Goal: Information Seeking & Learning: Learn about a topic

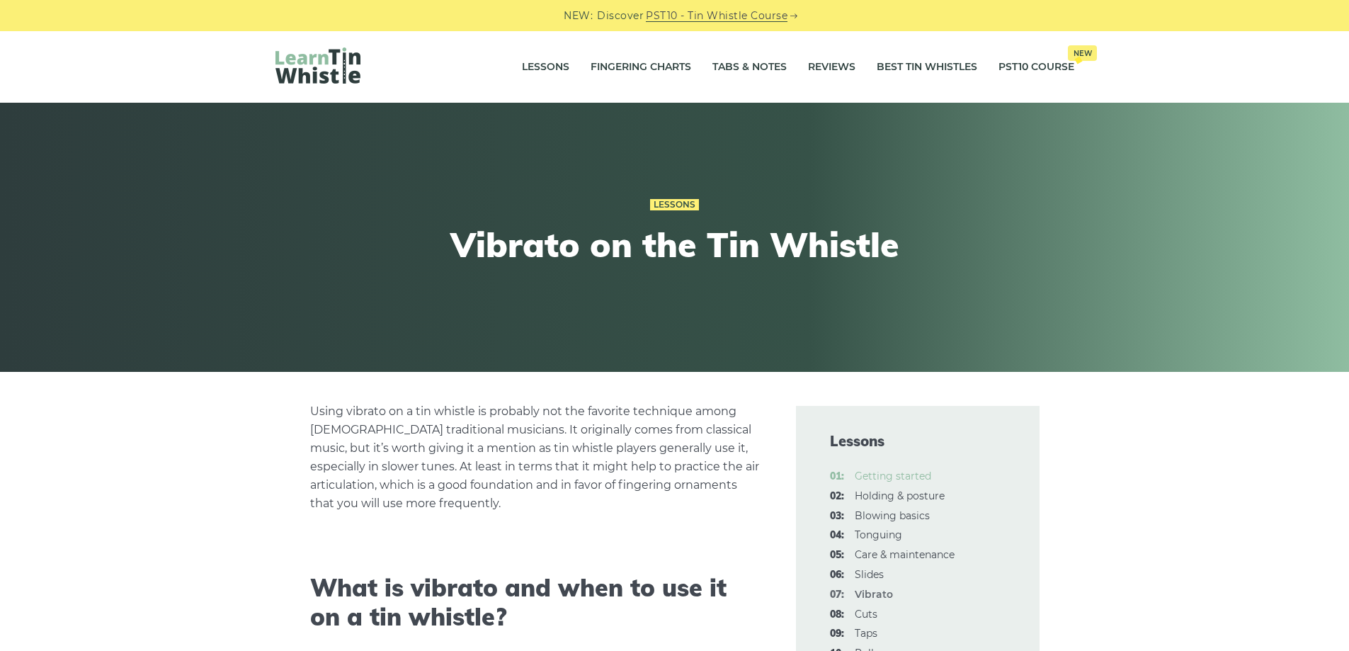
click at [860, 474] on link "01: Getting started" at bounding box center [892, 475] width 76 height 13
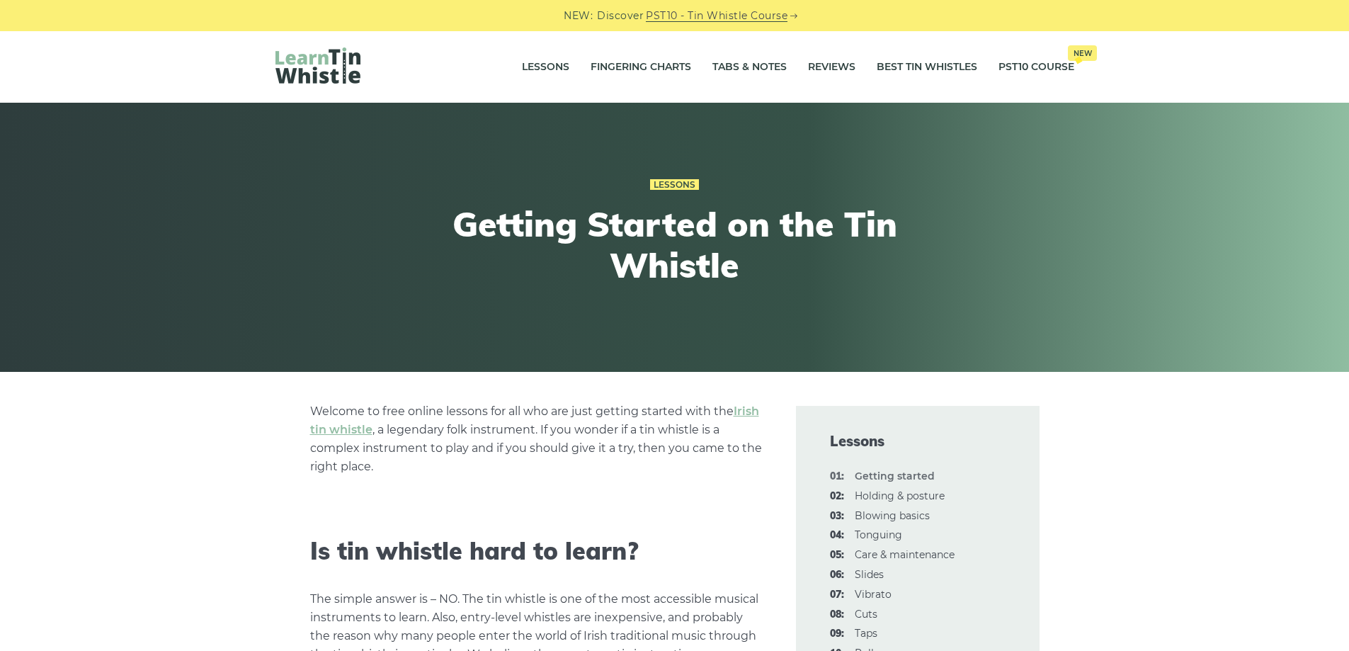
scroll to position [283, 0]
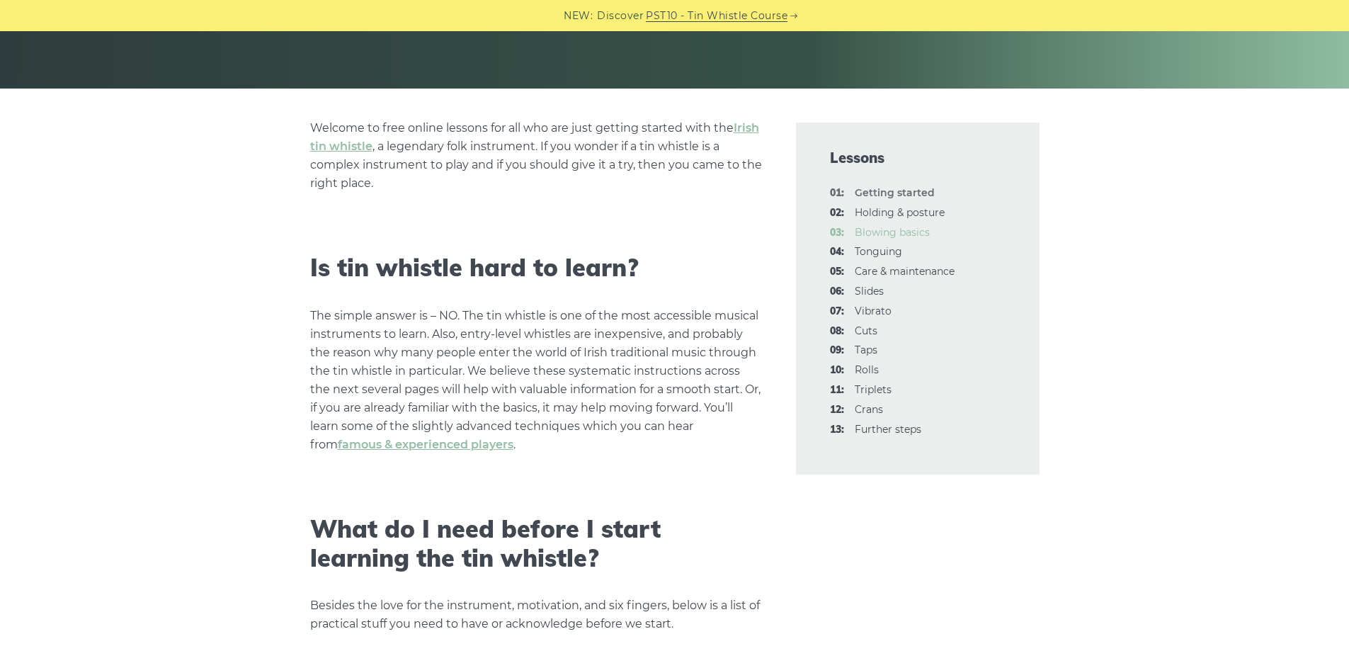
click at [881, 231] on link "03: Blowing basics" at bounding box center [891, 232] width 75 height 13
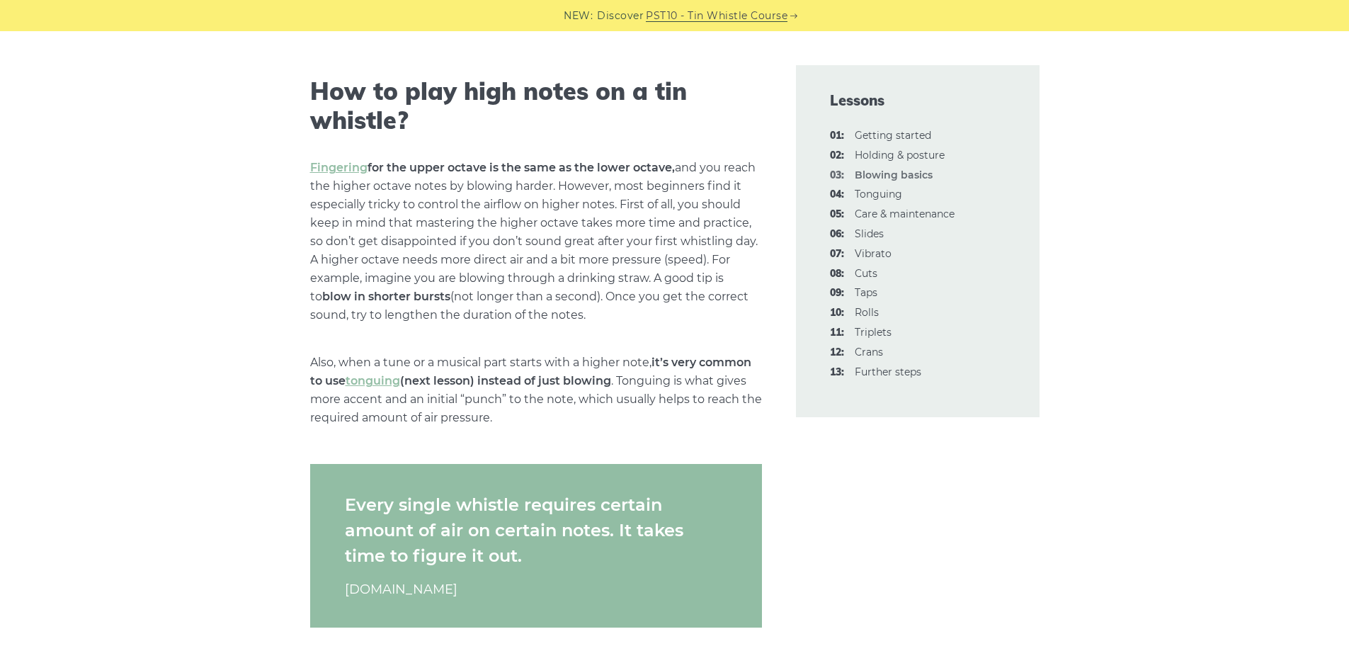
scroll to position [2124, 0]
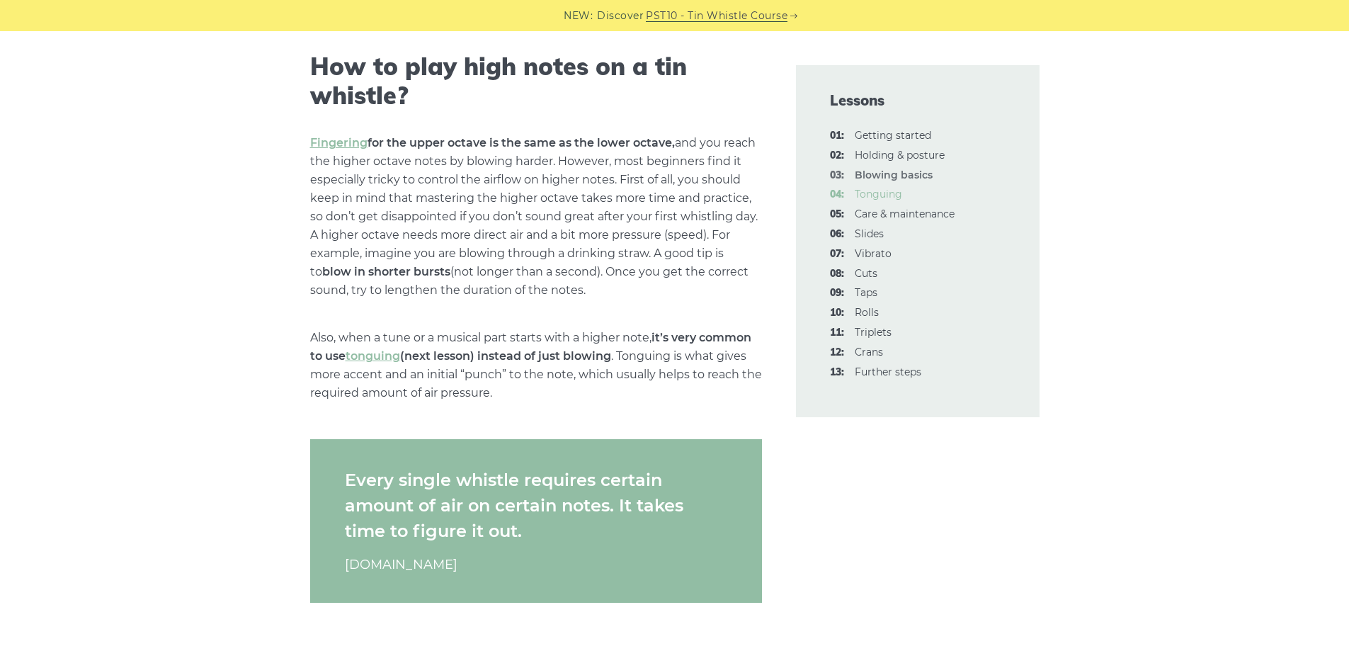
click at [882, 193] on link "04: Tonguing" at bounding box center [877, 194] width 47 height 13
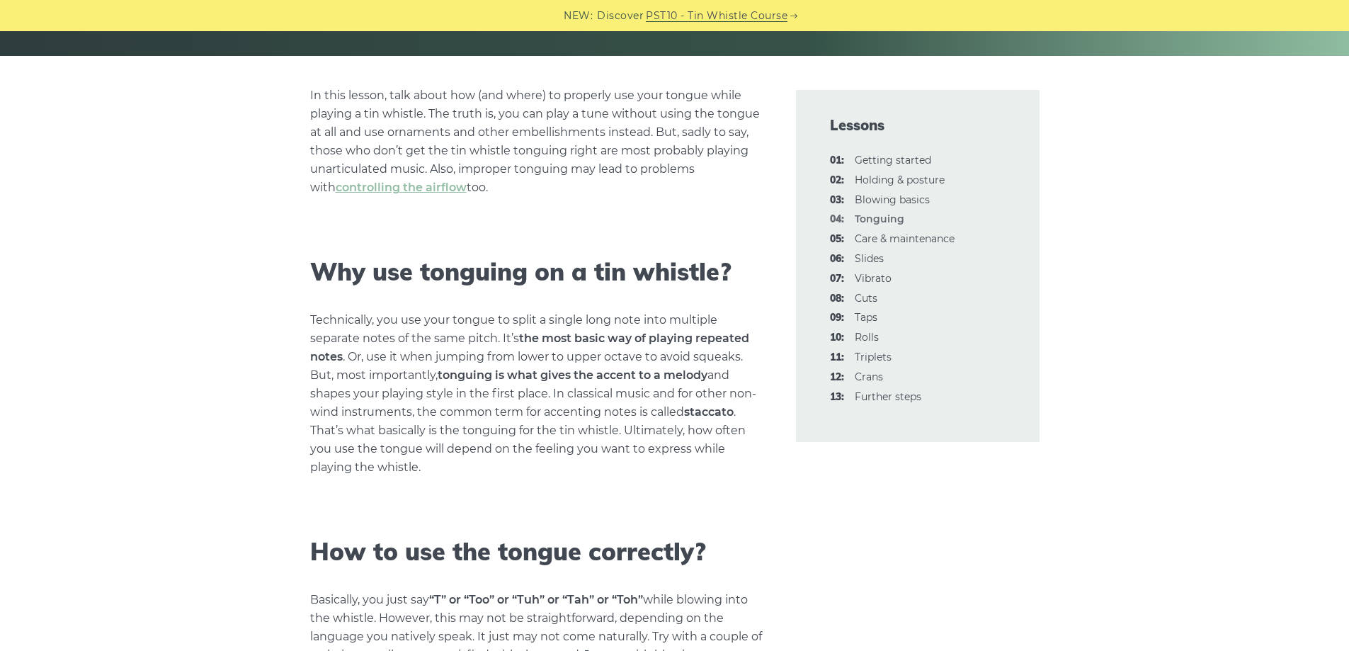
scroll to position [283, 0]
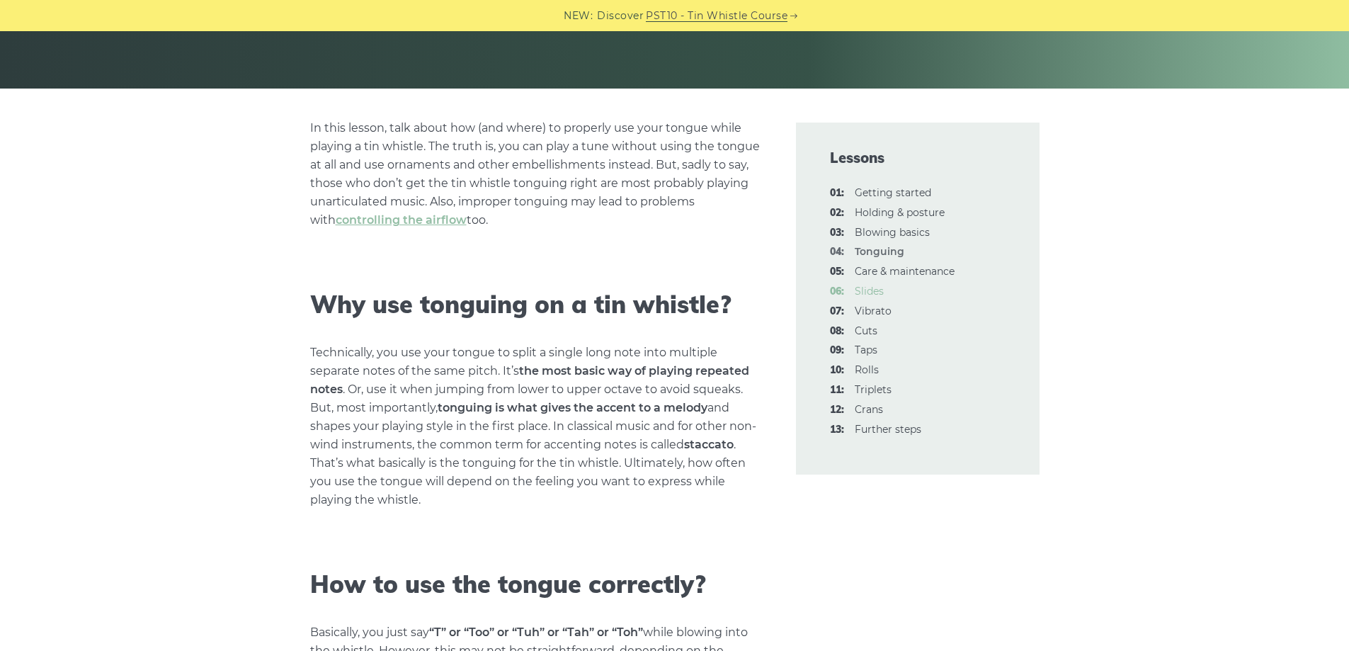
click at [876, 292] on link "06: Slides" at bounding box center [868, 291] width 29 height 13
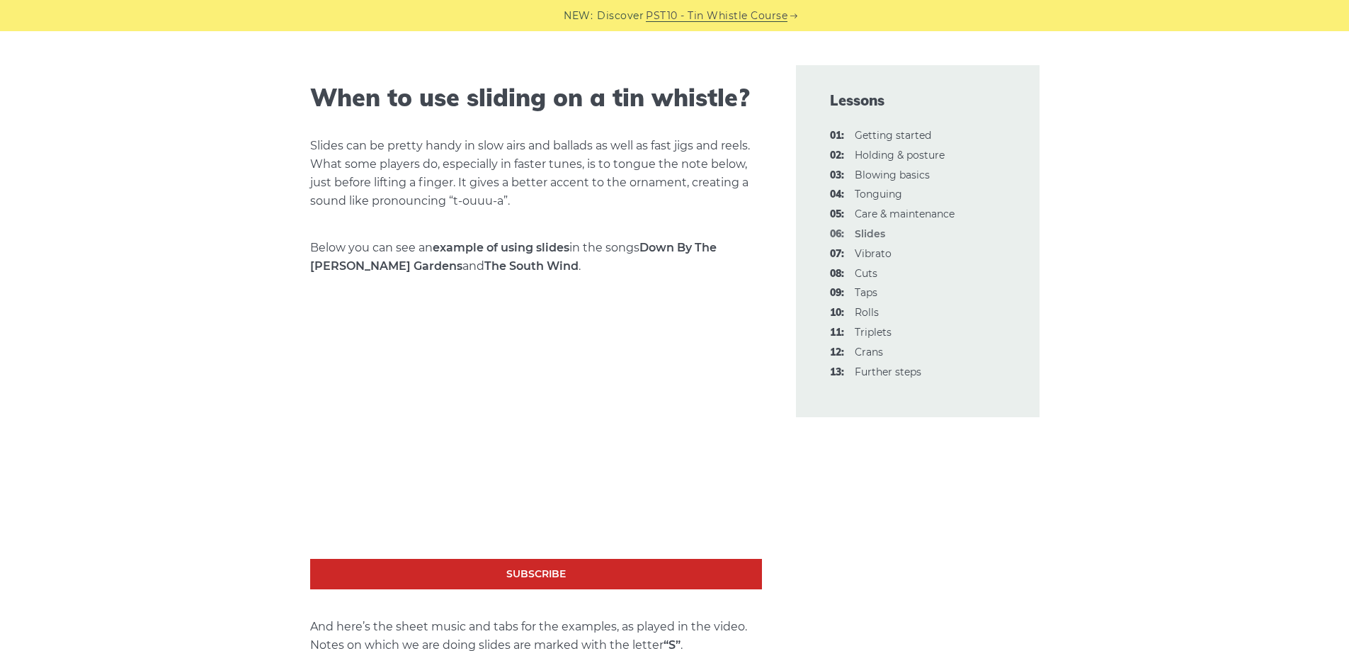
scroll to position [1062, 0]
